Goal: Transaction & Acquisition: Purchase product/service

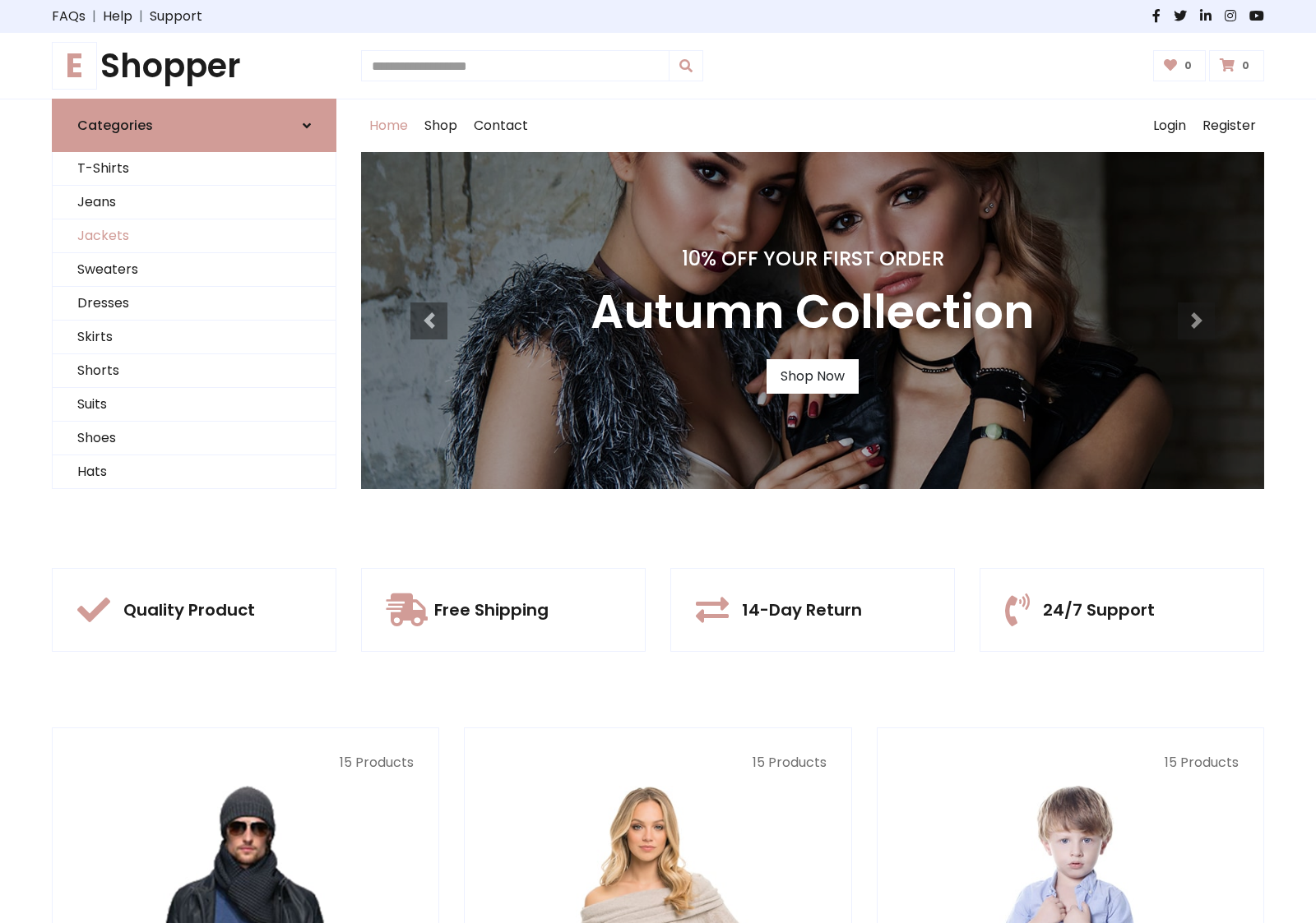
click at [194, 236] on link "Jackets" at bounding box center [194, 236] width 283 height 33
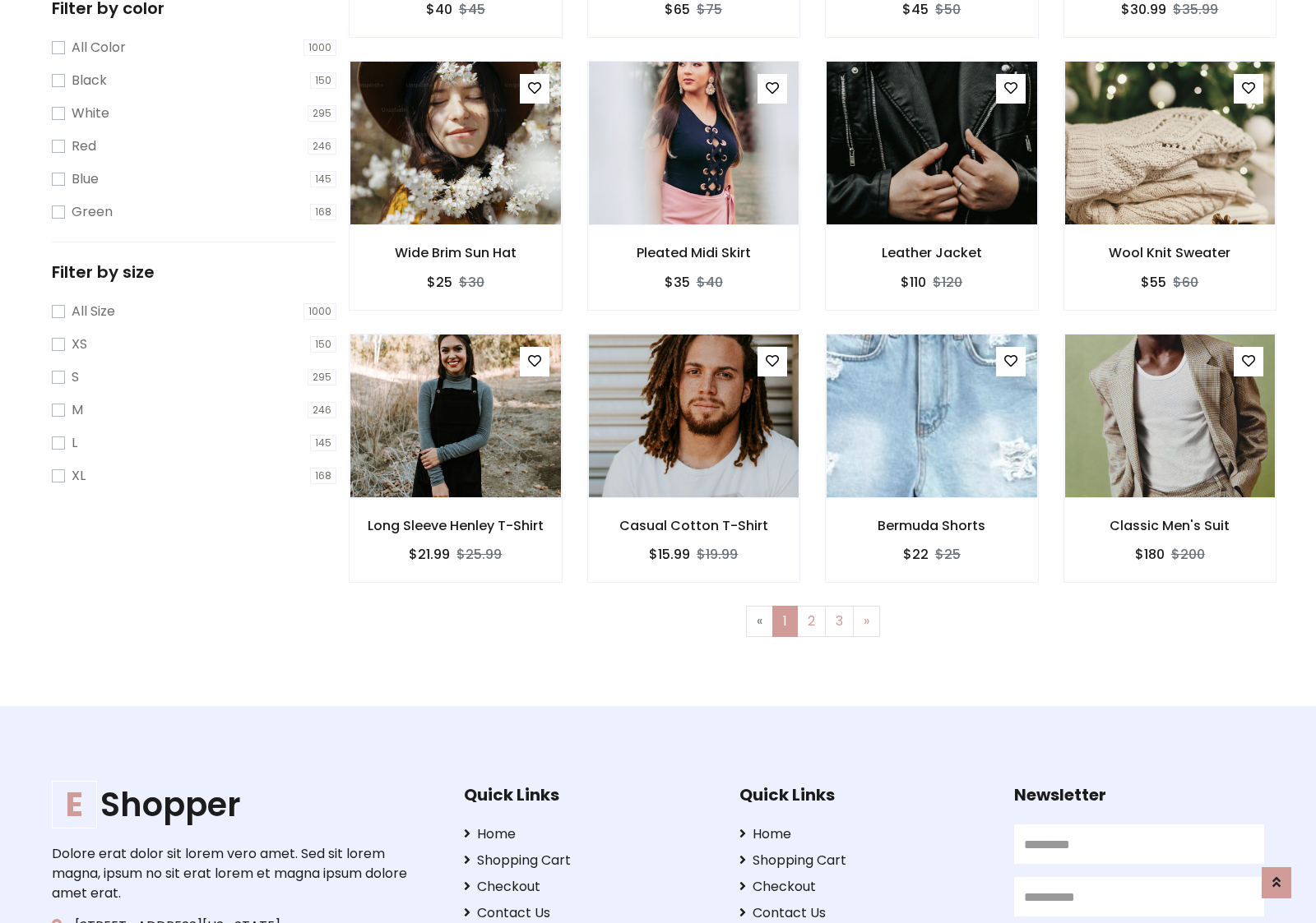
scroll to position [743, 0]
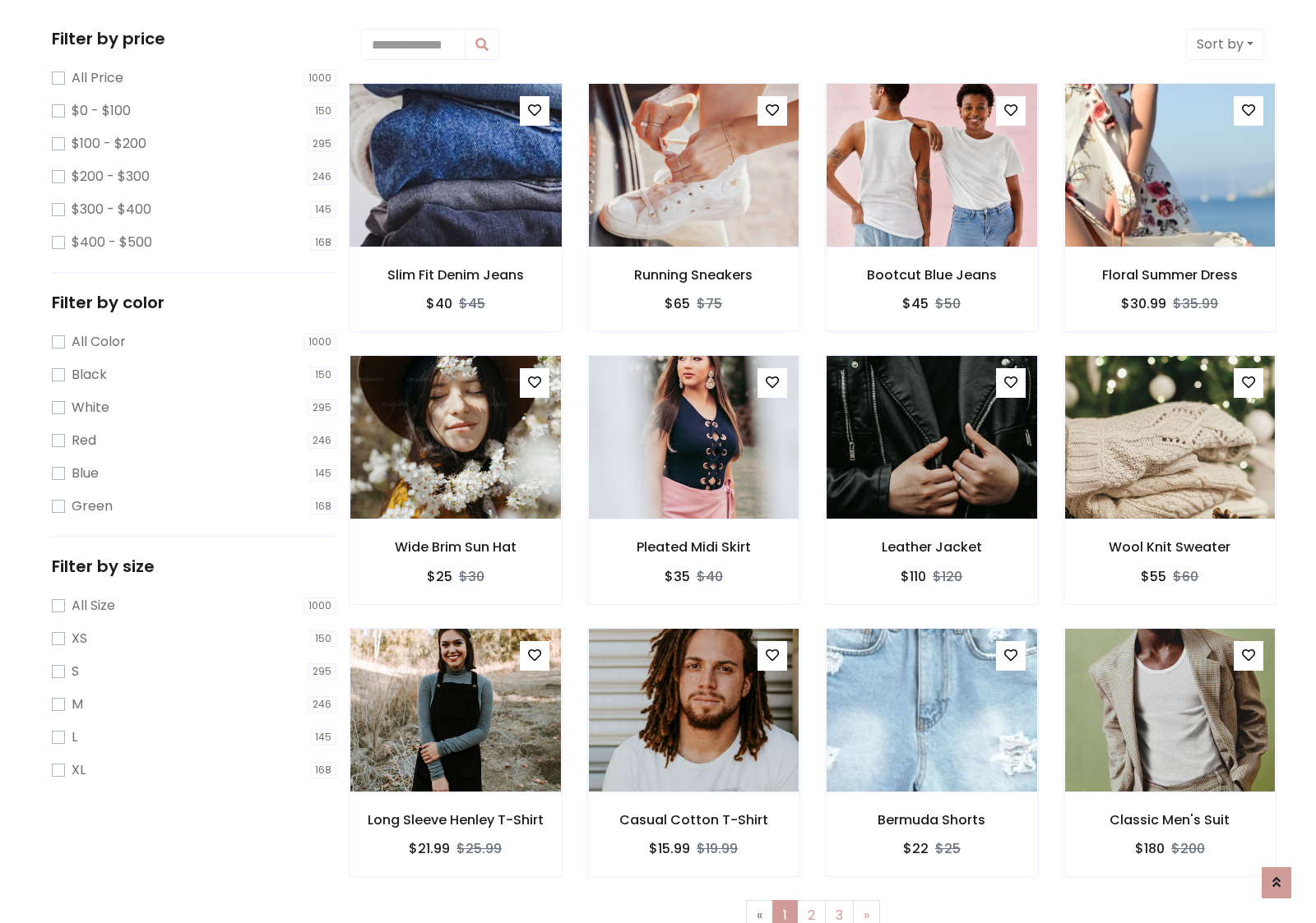
scroll to position [0, 0]
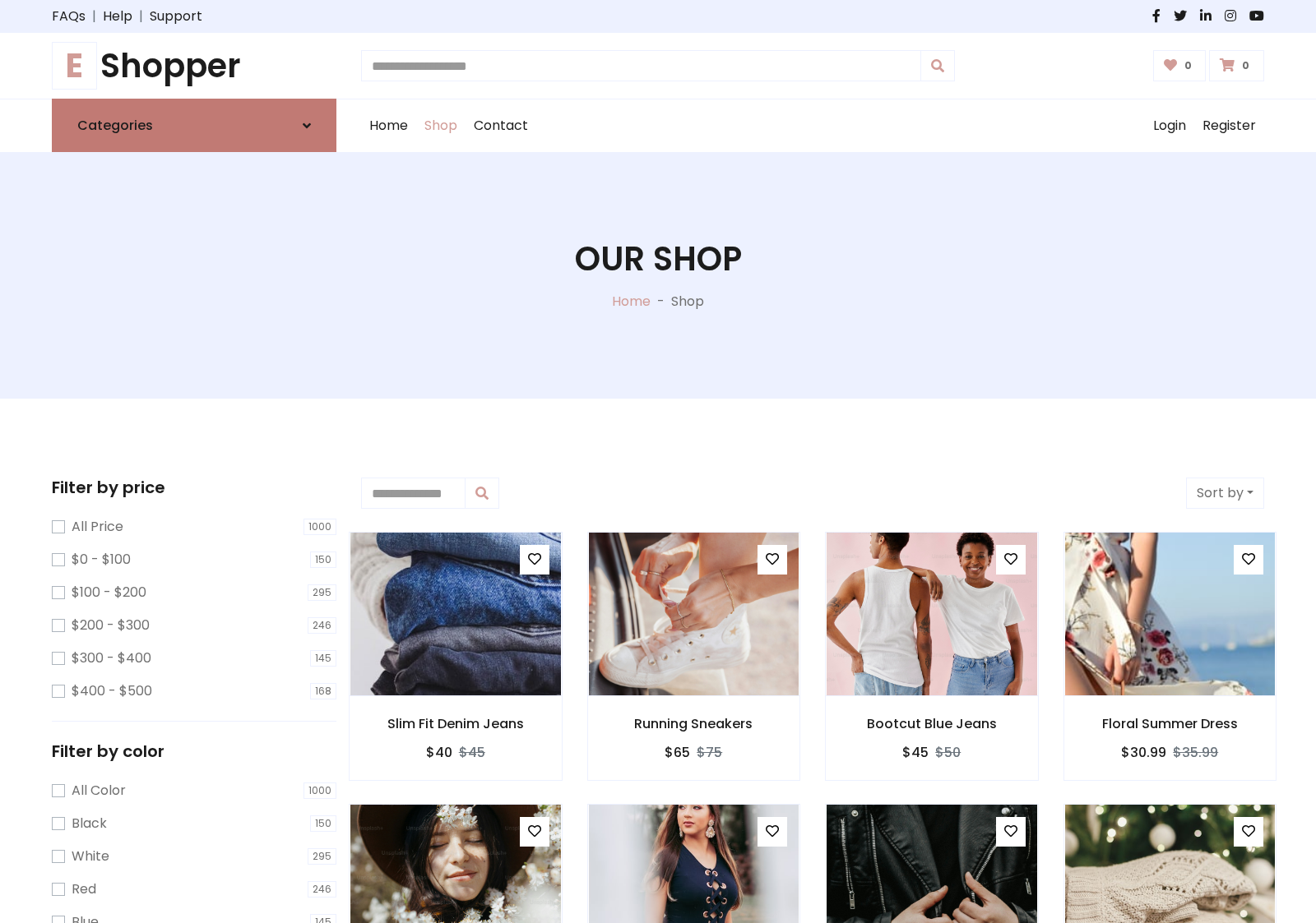
click at [194, 125] on link "Categories" at bounding box center [194, 125] width 285 height 53
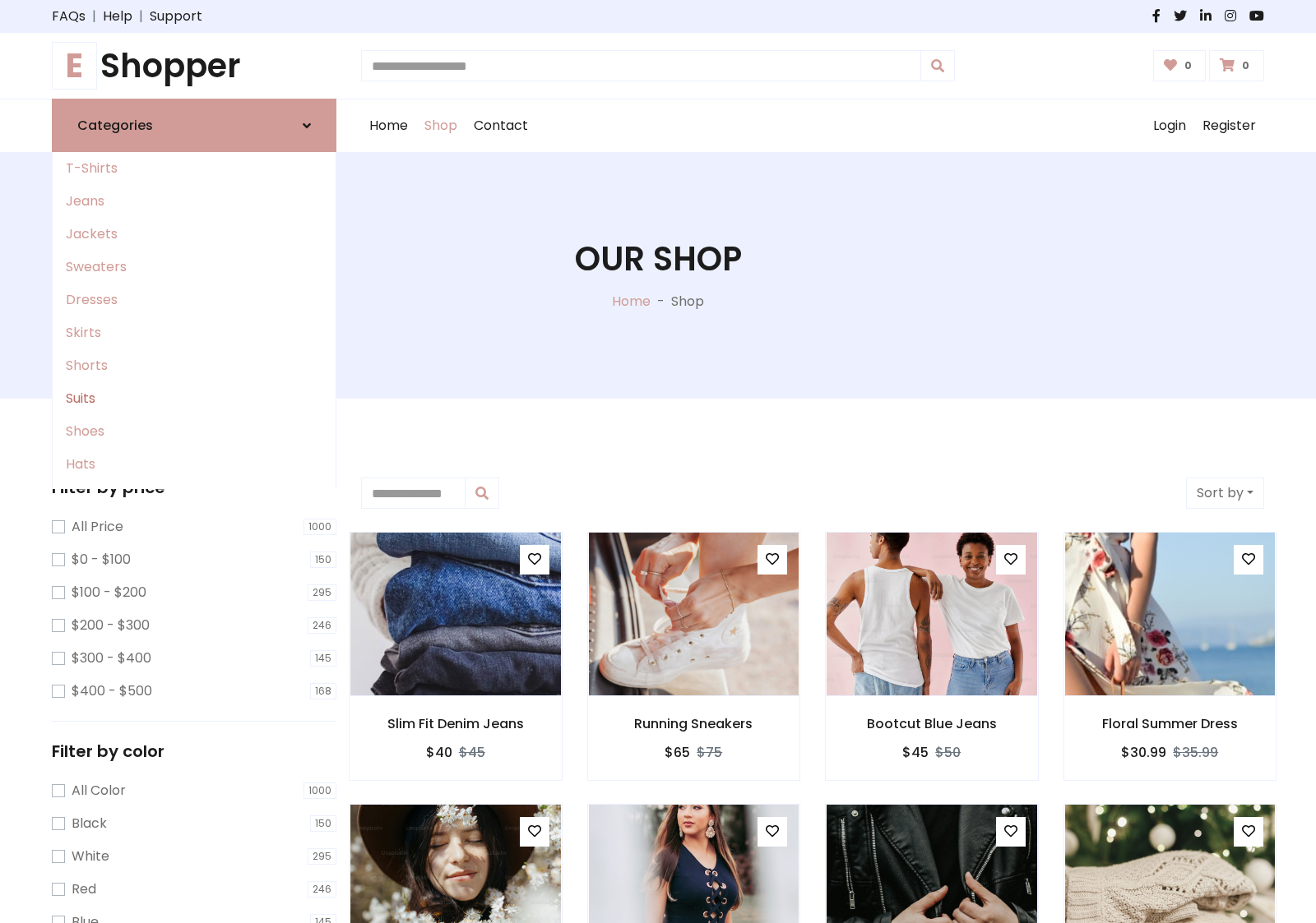
click at [194, 399] on link "Suits" at bounding box center [194, 399] width 283 height 33
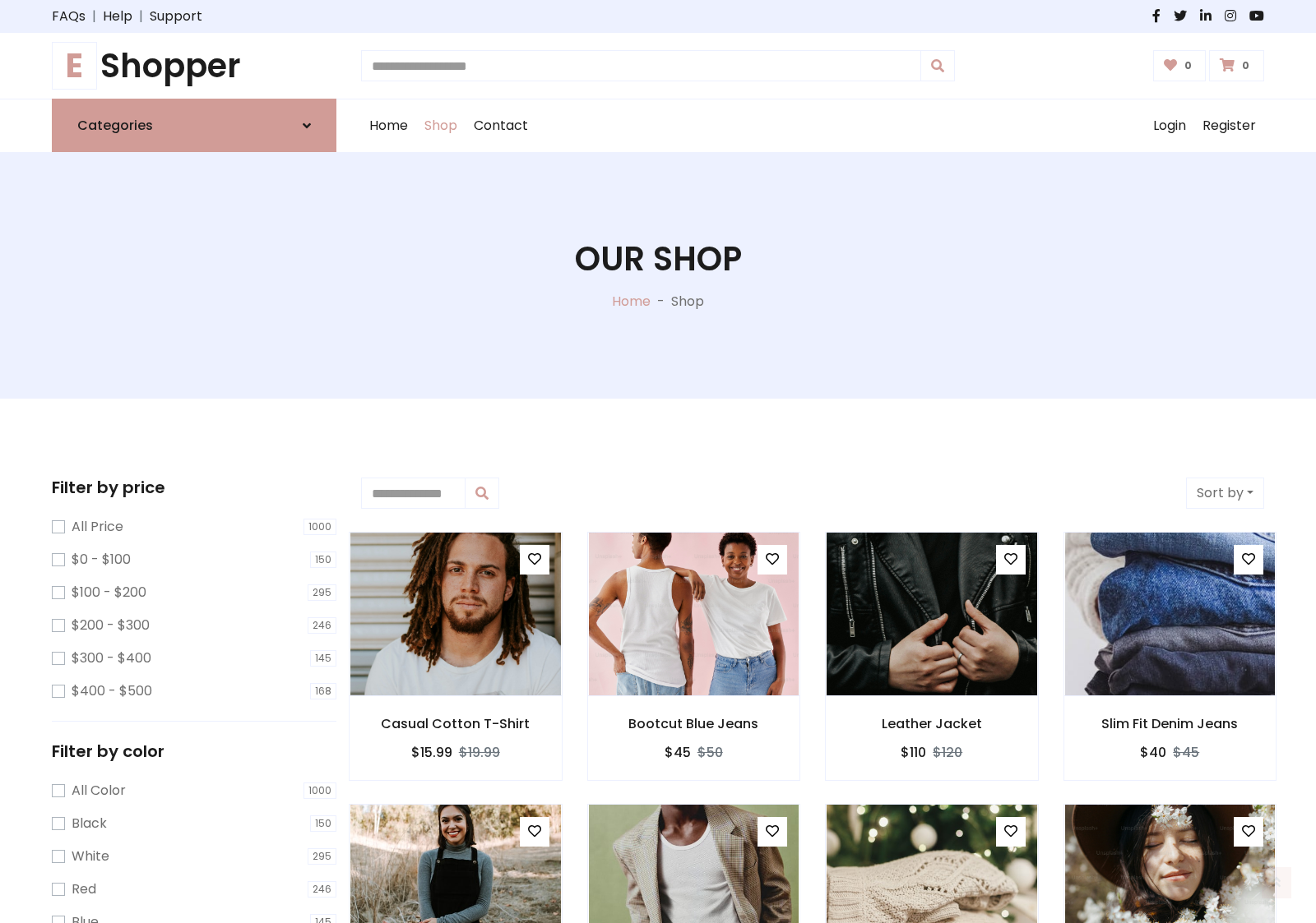
scroll to position [908, 0]
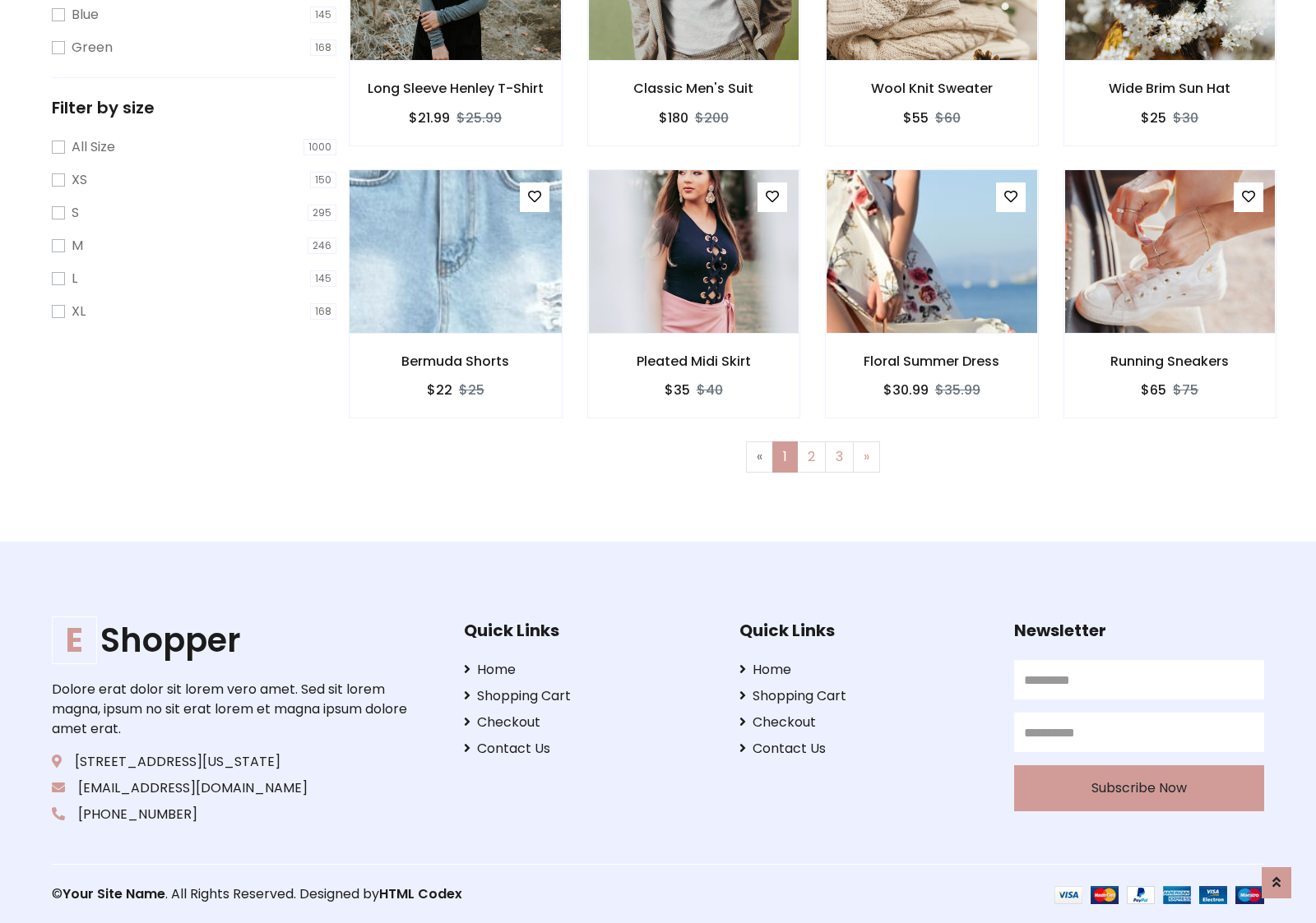
click at [454, 251] on img at bounding box center [455, 251] width 252 height 394
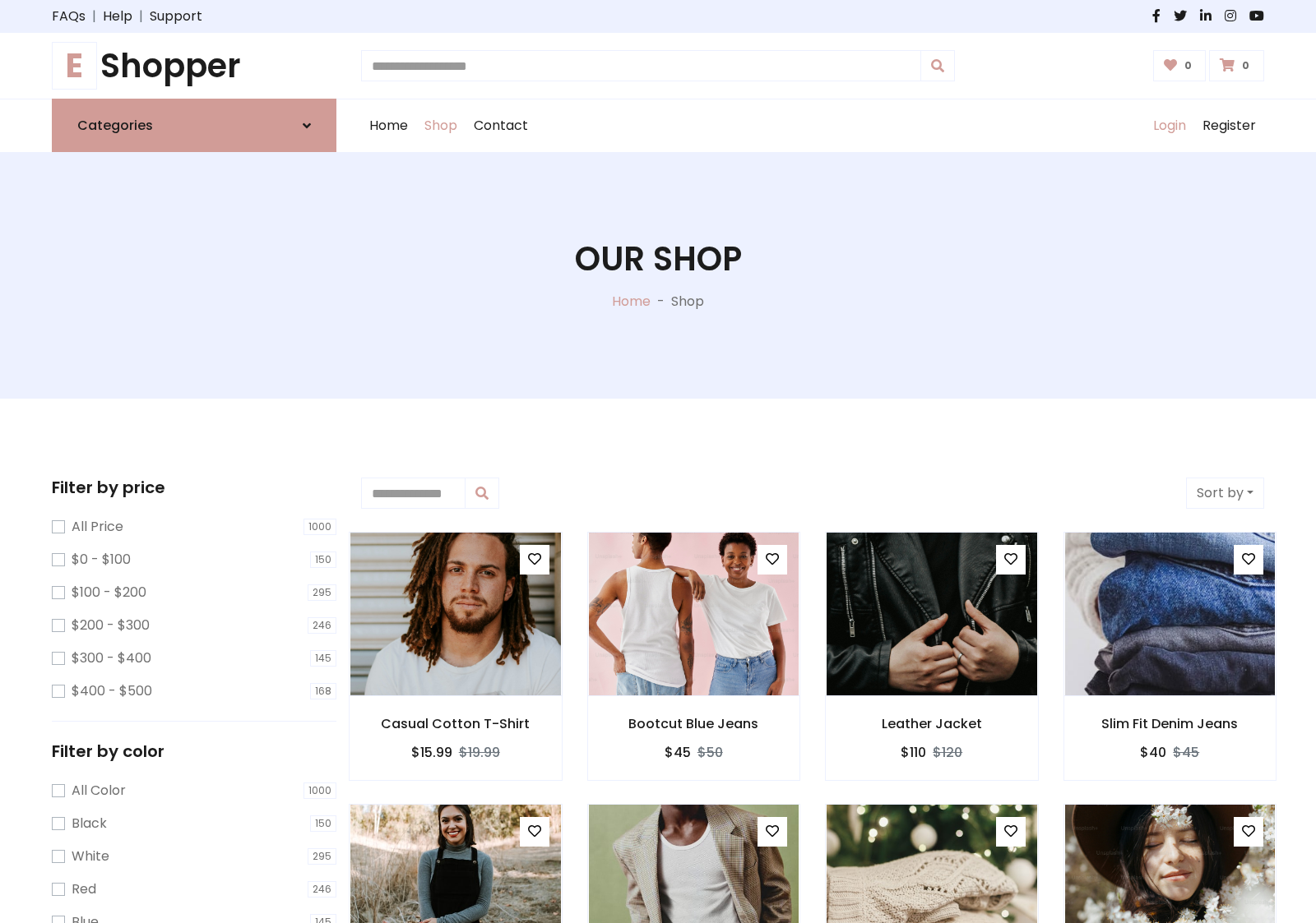
click at [1169, 126] on link "Login" at bounding box center [1169, 125] width 50 height 52
click at [307, 125] on icon at bounding box center [307, 125] width 9 height 13
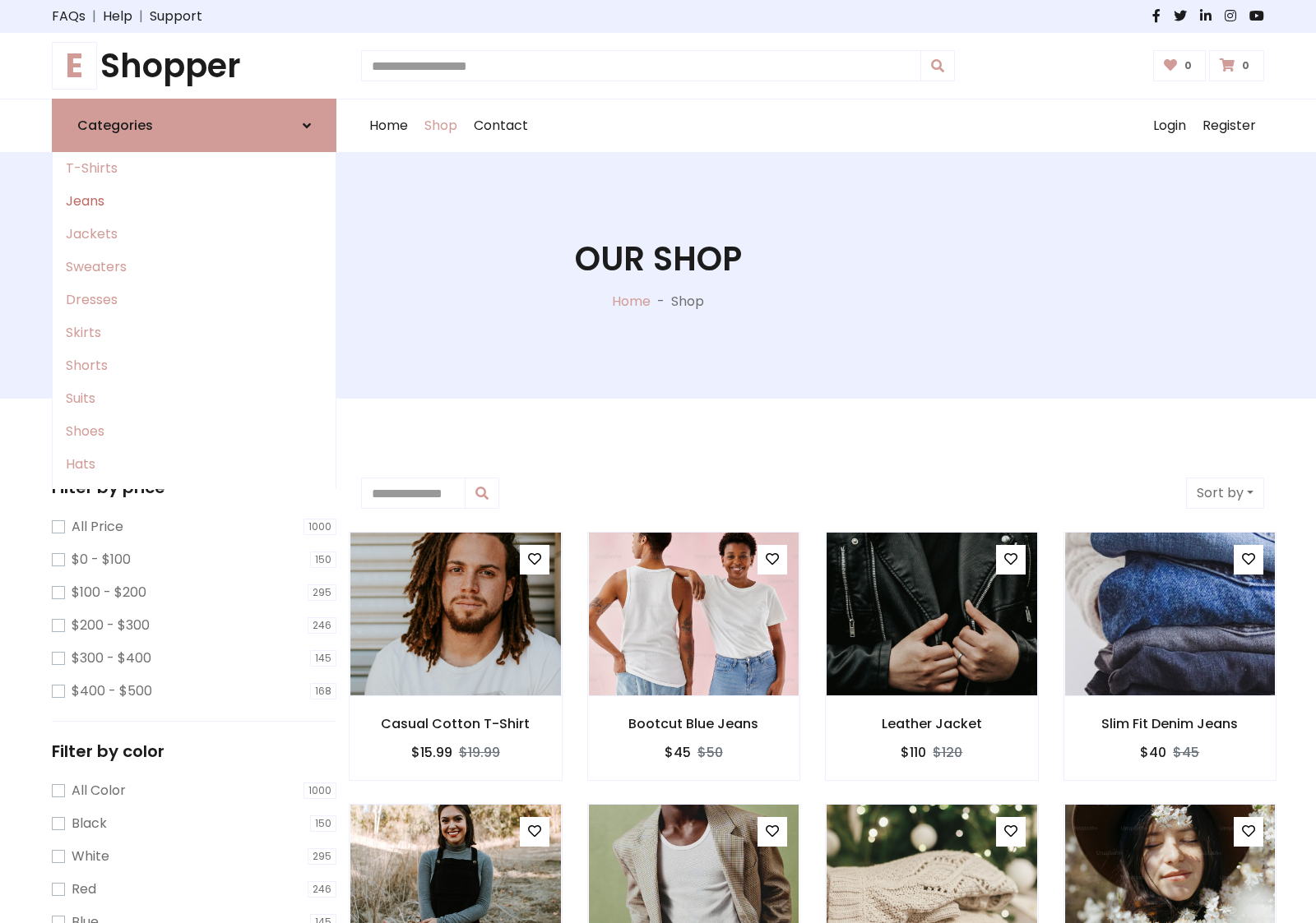
click at [194, 201] on link "Jeans" at bounding box center [194, 201] width 283 height 33
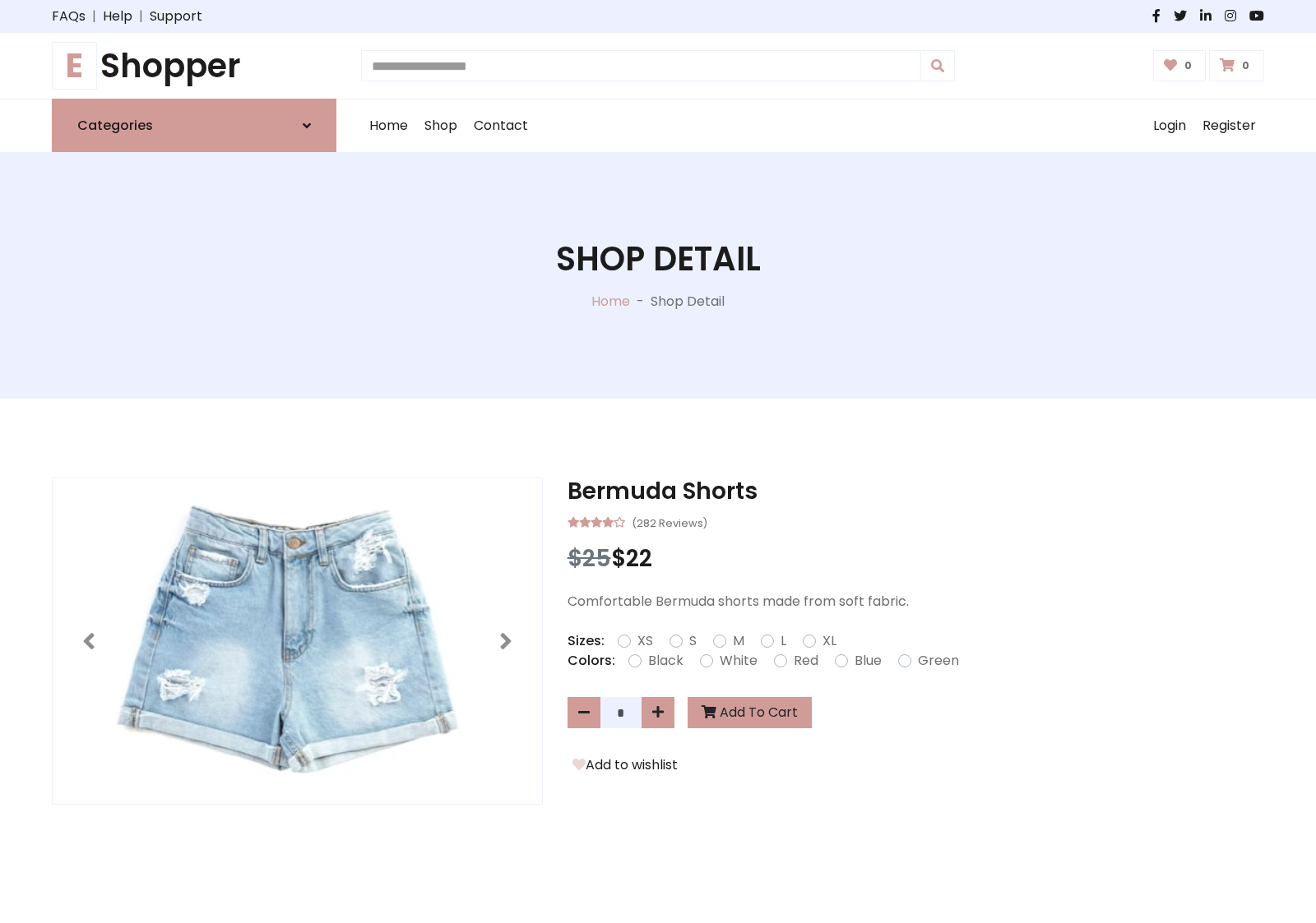
scroll to position [1130, 0]
